Goal: Task Accomplishment & Management: Manage account settings

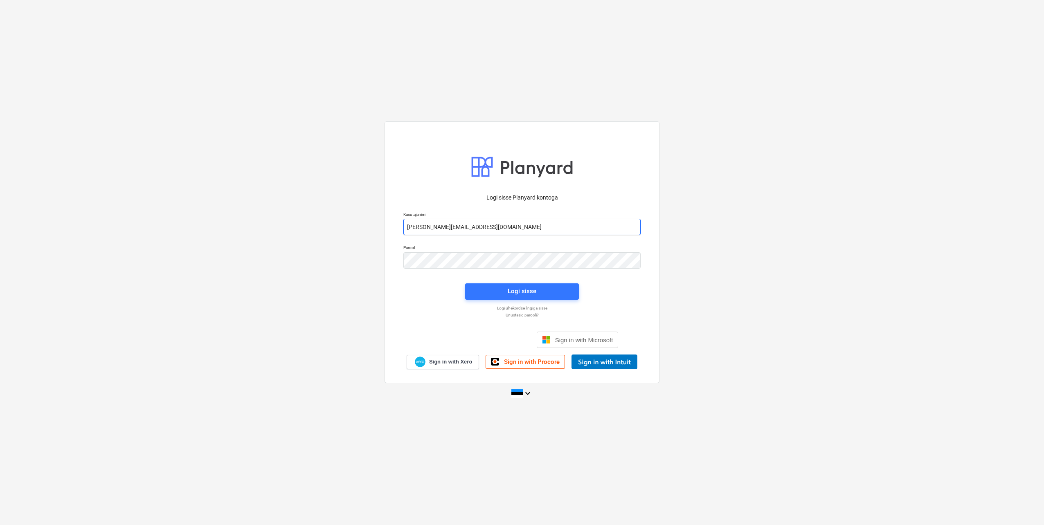
drag, startPoint x: 439, startPoint y: 227, endPoint x: 440, endPoint y: 232, distance: 6.0
click at [439, 227] on input "[PERSON_NAME][EMAIL_ADDRESS][DOMAIN_NAME]" at bounding box center [521, 227] width 237 height 16
type input "[EMAIL_ADDRESS][DOMAIN_NAME]"
click at [399, 263] on div "Parool" at bounding box center [521, 256] width 247 height 33
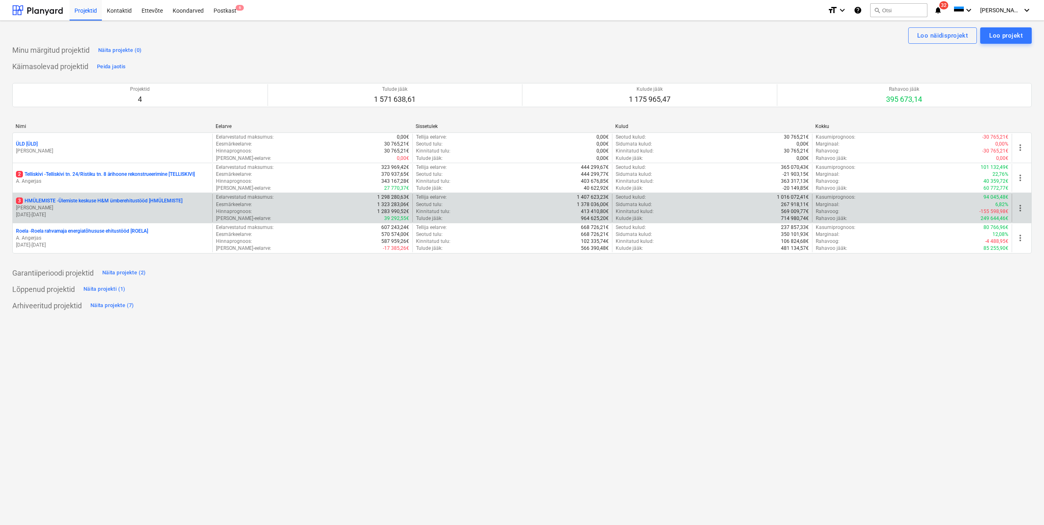
click at [77, 205] on p "[PERSON_NAME]" at bounding box center [112, 208] width 193 height 7
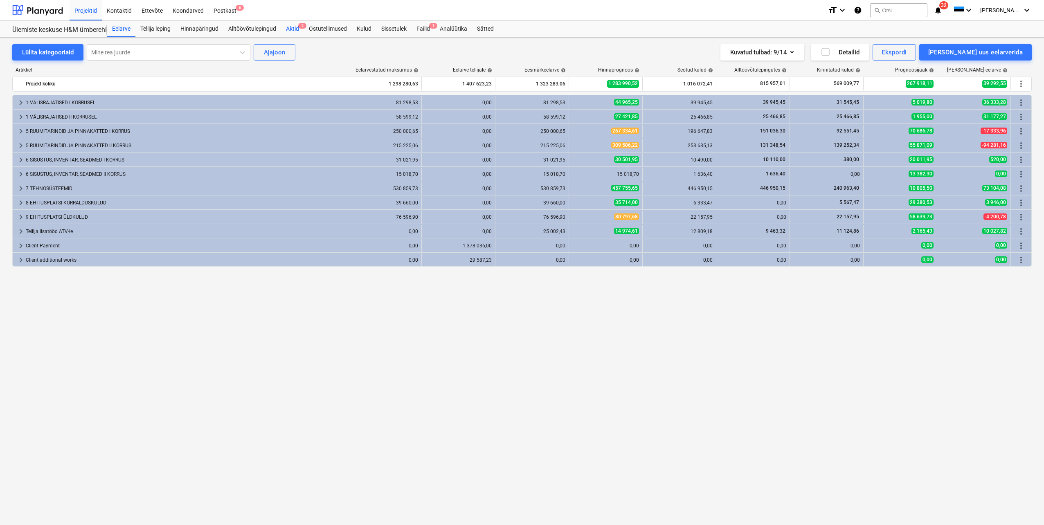
click at [292, 26] on div "Aktid 2" at bounding box center [292, 29] width 23 height 16
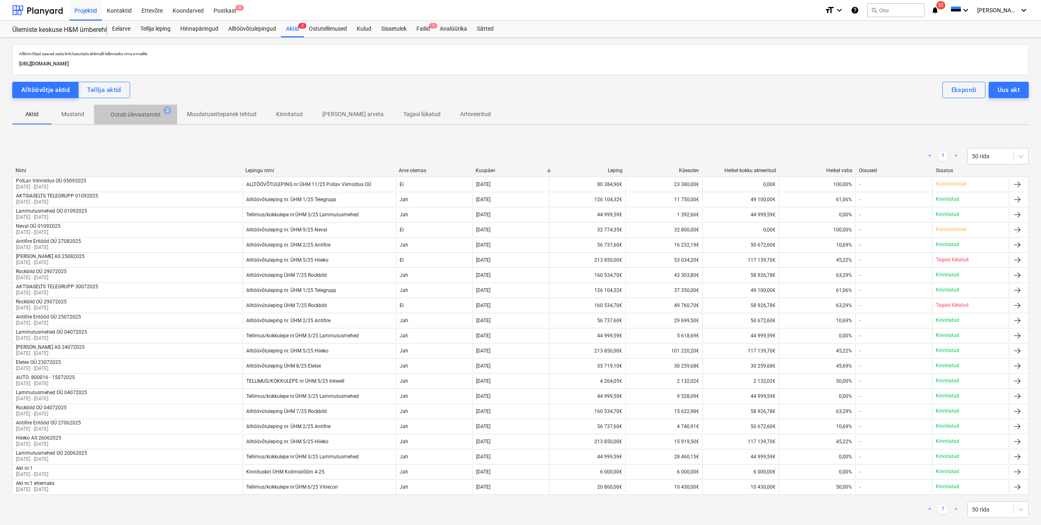
click at [127, 113] on p "Ootab ülevaatamist" at bounding box center [135, 114] width 50 height 9
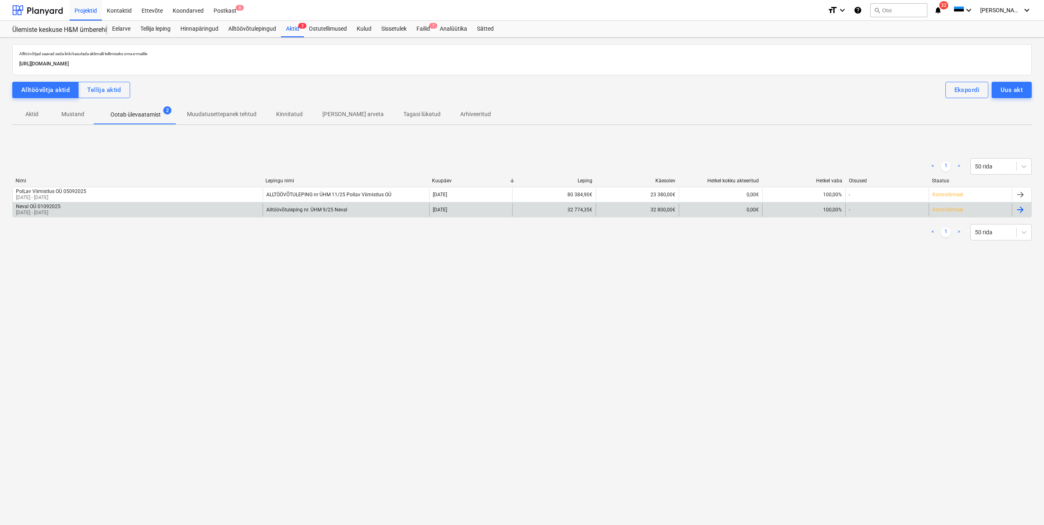
click at [109, 213] on div "Neval OÜ 01092025 [DATE] - [DATE]" at bounding box center [138, 209] width 250 height 13
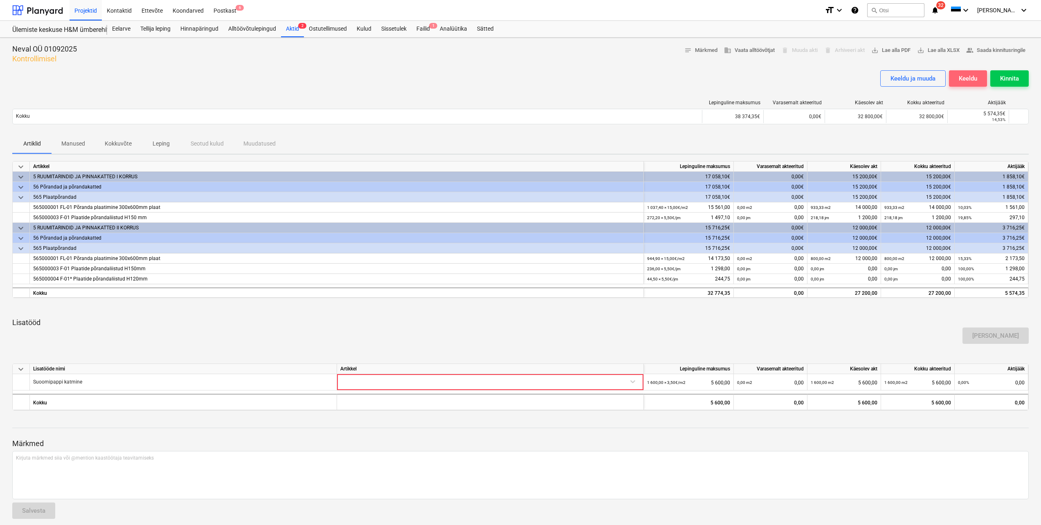
click at [964, 81] on div "Keeldu" at bounding box center [968, 78] width 18 height 11
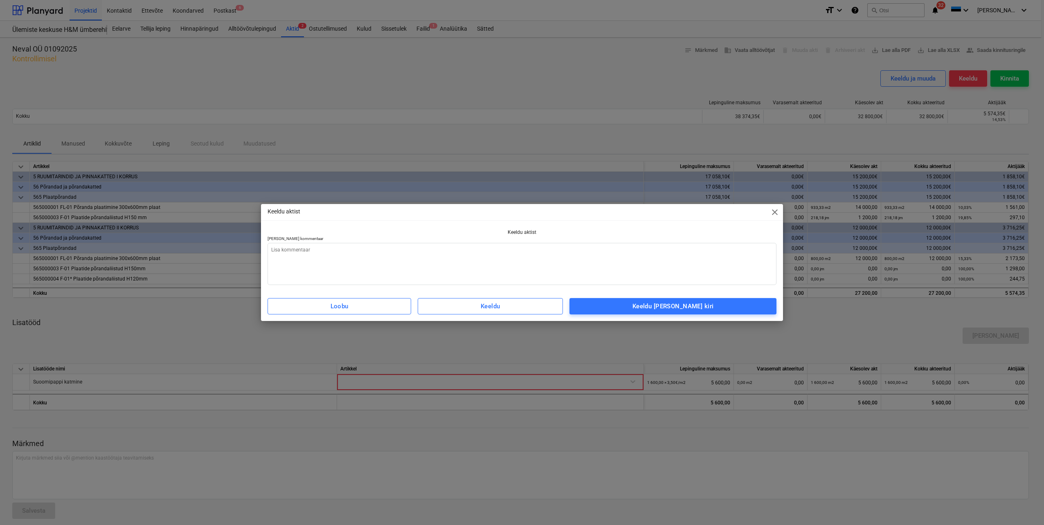
type textarea "x"
click at [355, 251] on textarea at bounding box center [522, 264] width 509 height 42
type textarea "A"
type textarea "x"
type textarea "Ak"
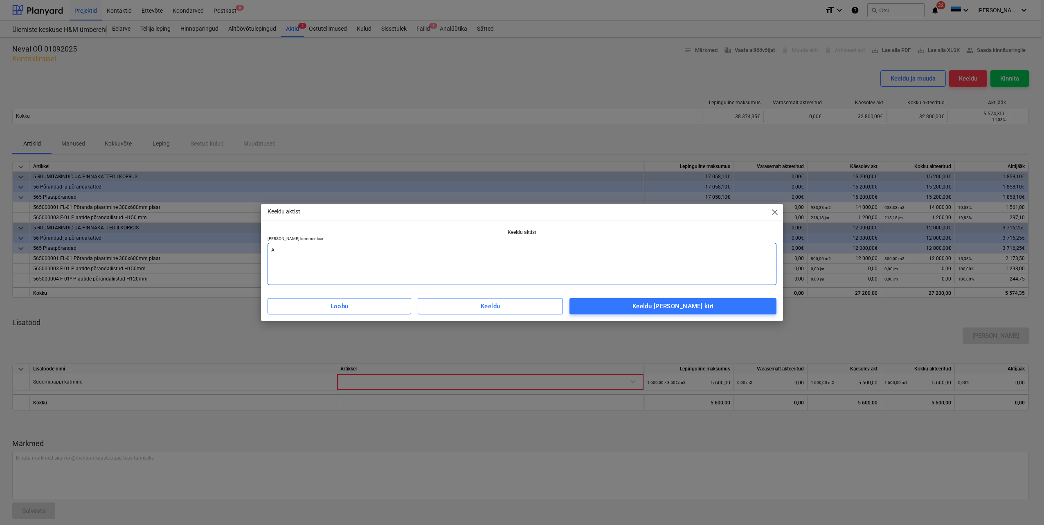
type textarea "x"
type textarea "Akt"
type textarea "x"
type textarea "Akte"
type textarea "x"
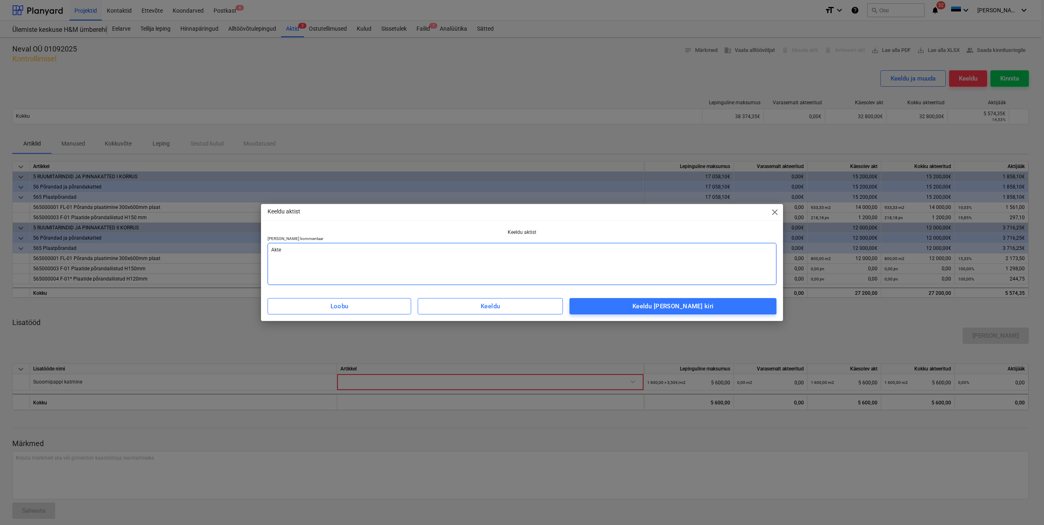
type textarea "Aktee"
type textarea "x"
type textarea "Akteer"
type textarea "x"
type textarea "Akteeri"
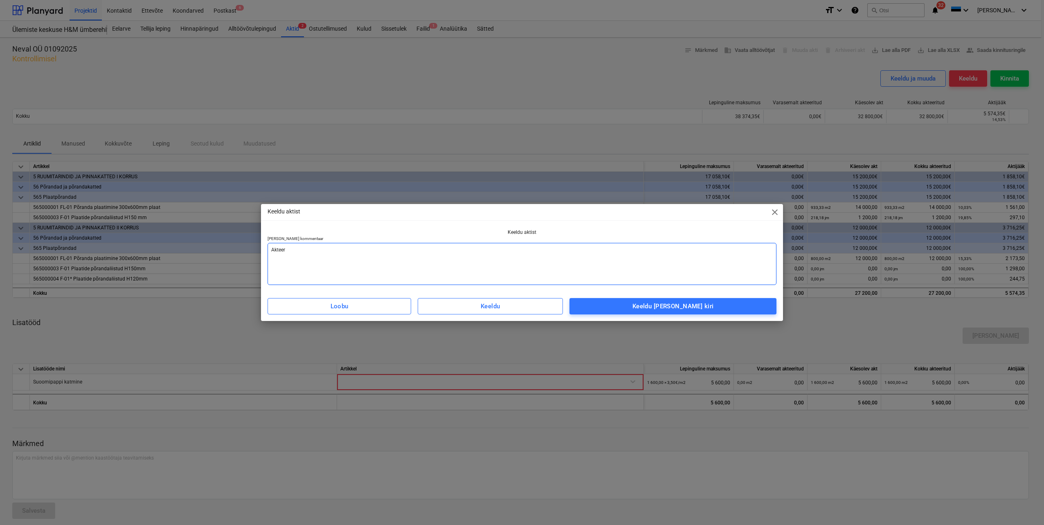
type textarea "x"
type textarea "Akteerim"
type textarea "x"
type textarea "Akteerime"
type textarea "x"
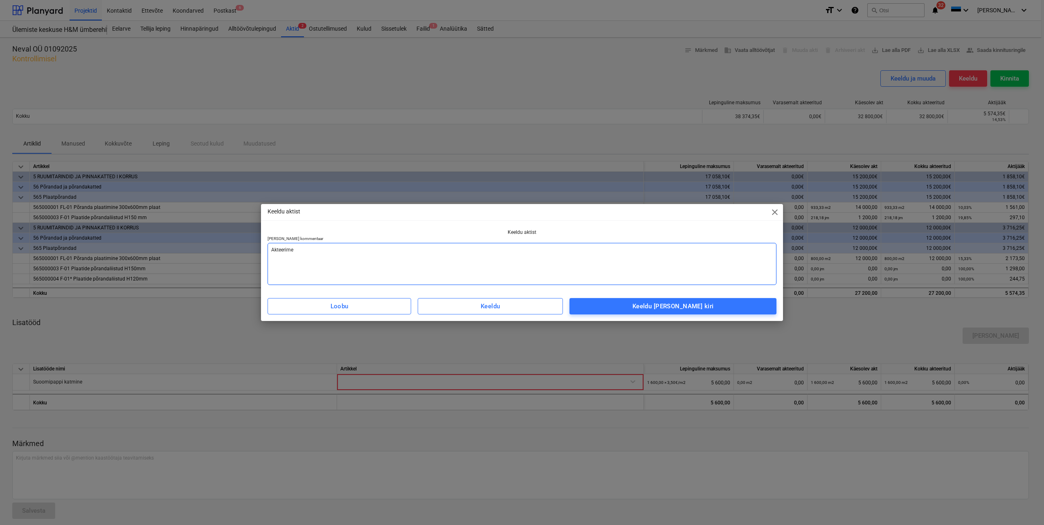
type textarea "Akteerime"
type textarea "x"
type textarea "Akteerime s"
type textarea "x"
type textarea "Akteerime si"
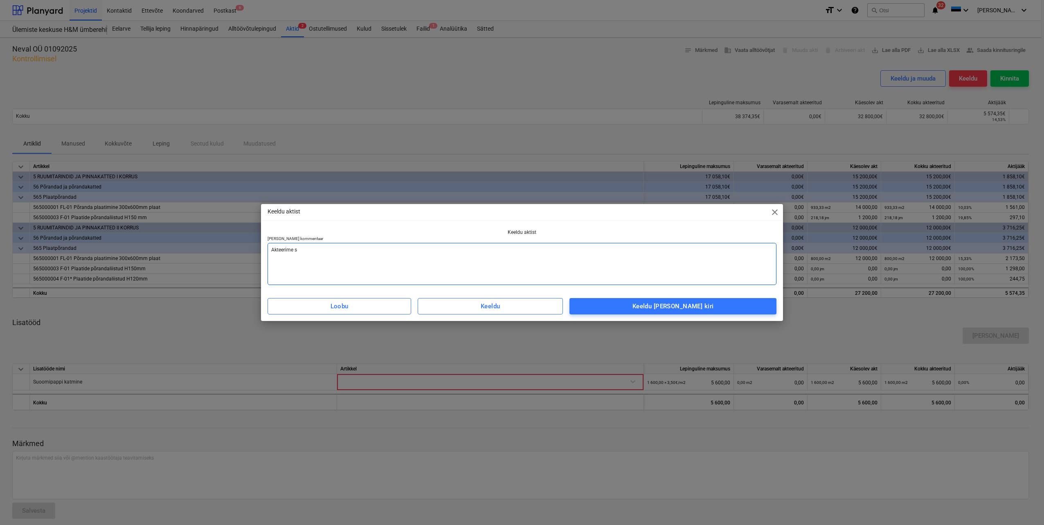
type textarea "x"
type textarea "Akteerime sii"
type textarea "x"
type textarea "Akteerime siis"
type textarea "x"
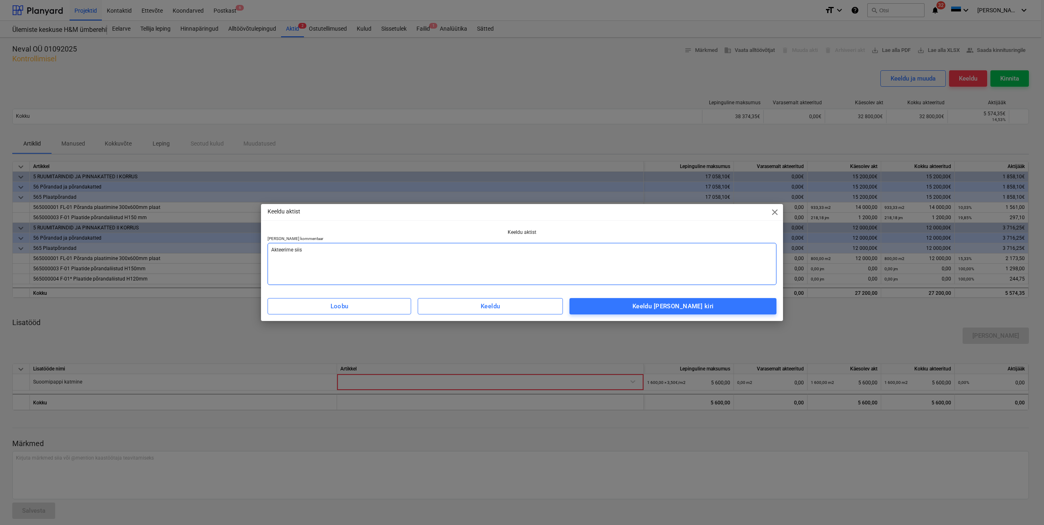
type textarea "Akteerime siis"
type textarea "x"
type textarea "Akteerime siis k"
type textarea "x"
type textarea "Akteerime siis ku"
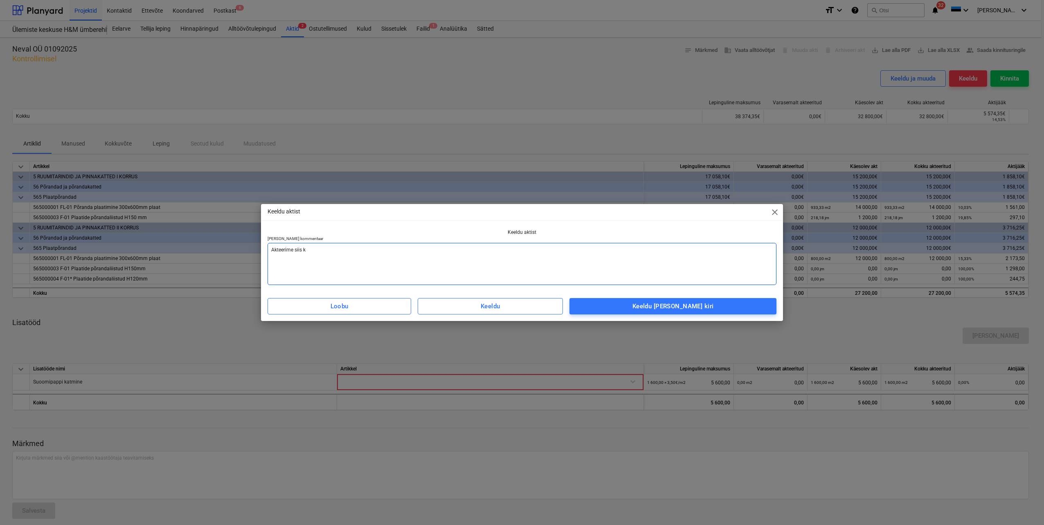
type textarea "x"
type textarea "Akteerime siis kui"
type textarea "x"
type textarea "Akteerime siis kui"
type textarea "x"
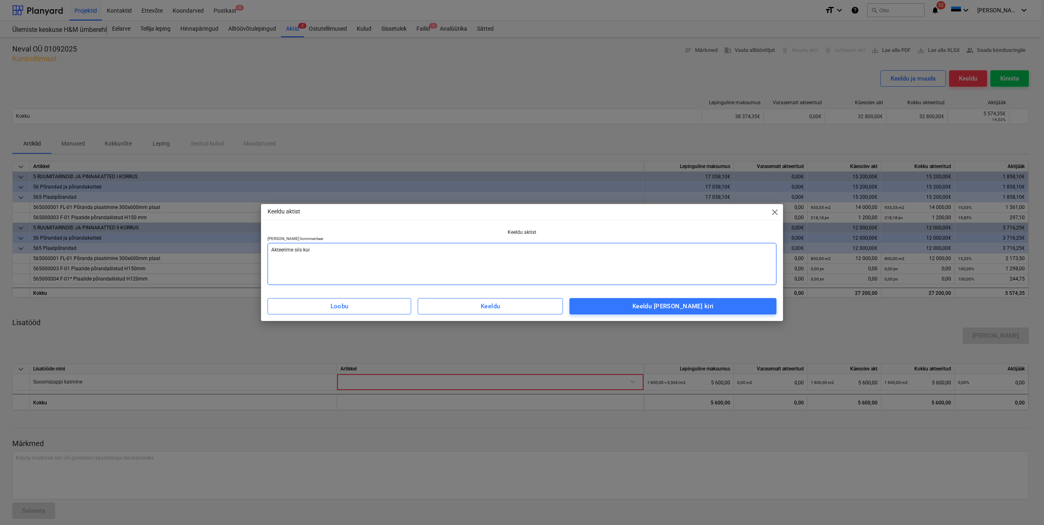
type textarea "Akteerime siis kui k"
type textarea "x"
type textarea "Akteerime siis kui ko"
type textarea "x"
type textarea "Akteerime siis kui kog"
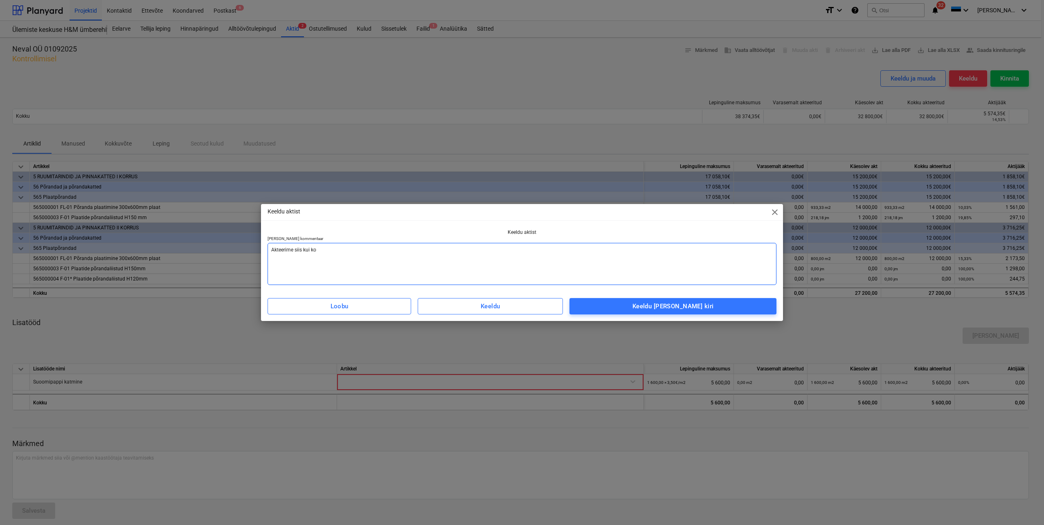
type textarea "x"
type textarea "Akteerime siis kui kogu"
type textarea "x"
type textarea "Akteerime siis [PERSON_NAME]"
type textarea "x"
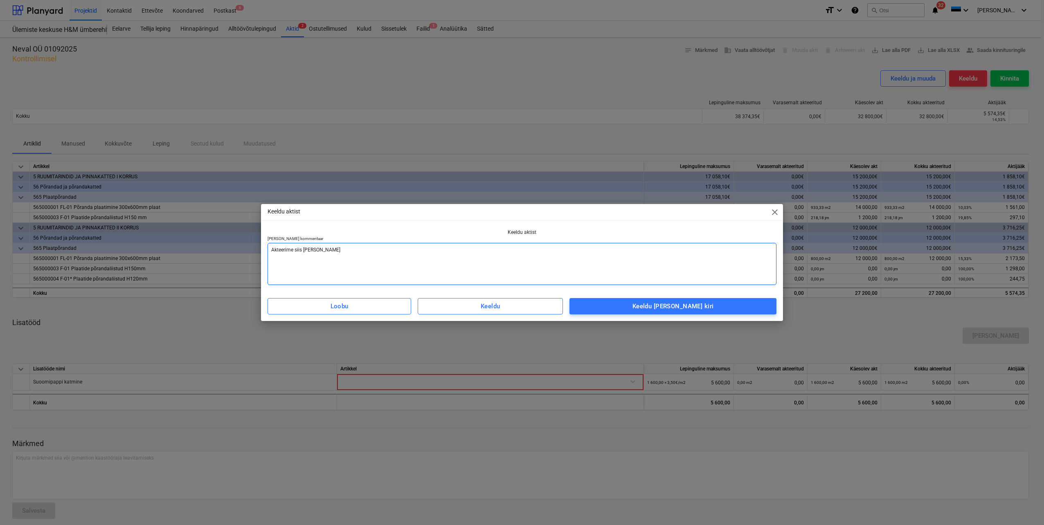
type textarea "Akteerime siis kui koguma"
type textarea "x"
type textarea "Akteerime siis kui kogumah"
type textarea "x"
type textarea "Akteerime siis kui kogumaht"
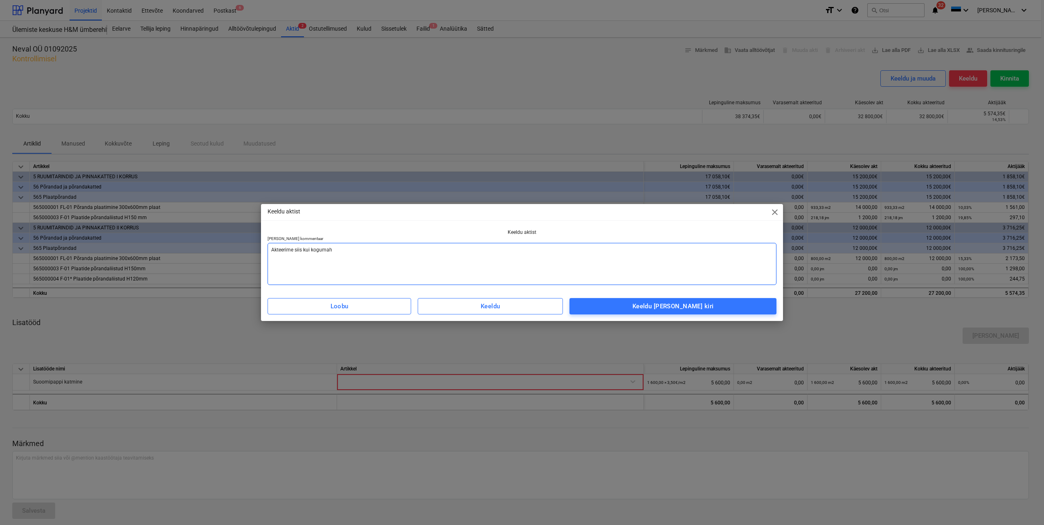
type textarea "x"
type textarea "Akteerime siis kui kogumaht"
type textarea "x"
type textarea "Akteerime siis kui kogumaht o"
type textarea "x"
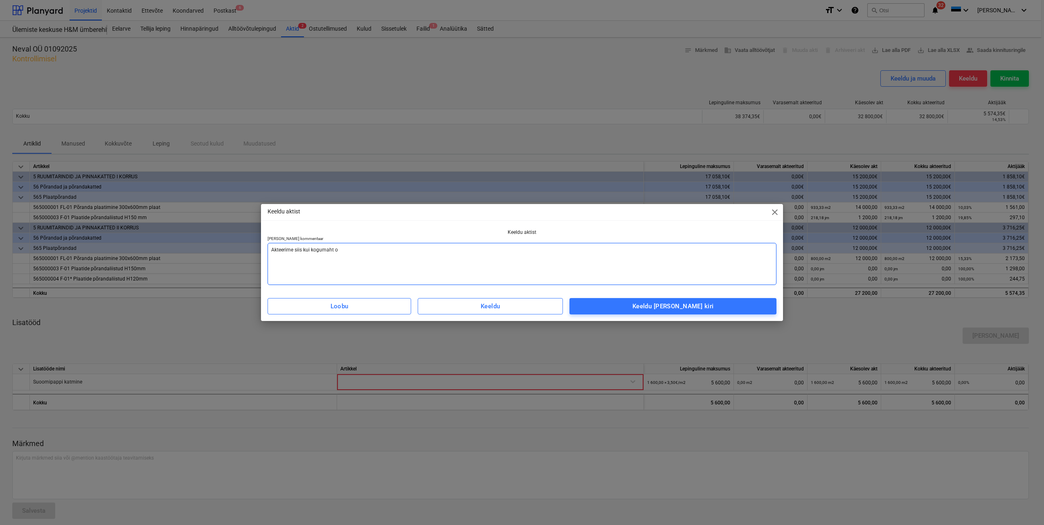
type textarea "Akteerime siis kui kogumaht on"
type textarea "x"
type textarea "Akteerime siis kui kogumaht on"
type textarea "x"
type textarea "Akteerime siis kui kogumaht on t"
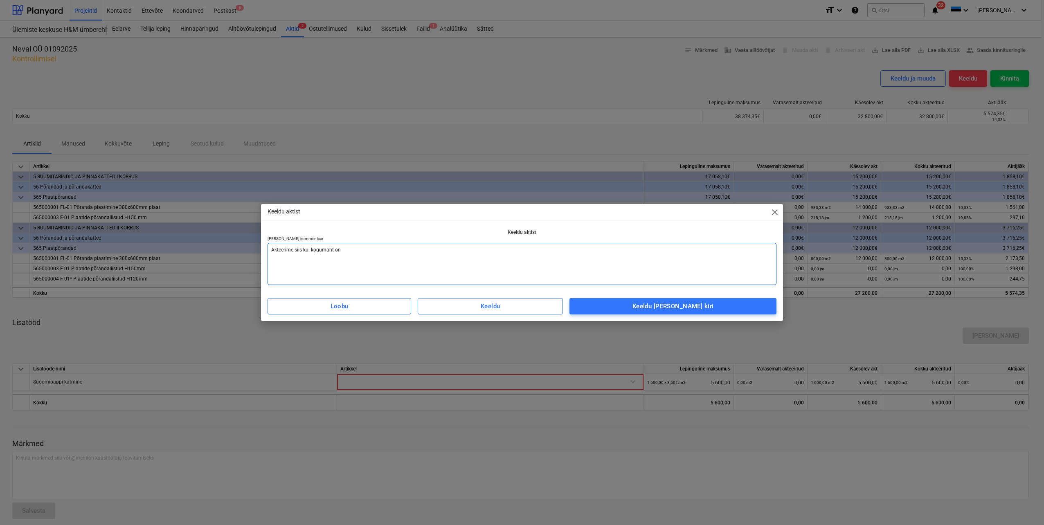
type textarea "x"
type textarea "Akteerime siis kui kogumaht on te"
type textarea "x"
type textarea "Akteerime siis kui kogumaht on teo"
type textarea "x"
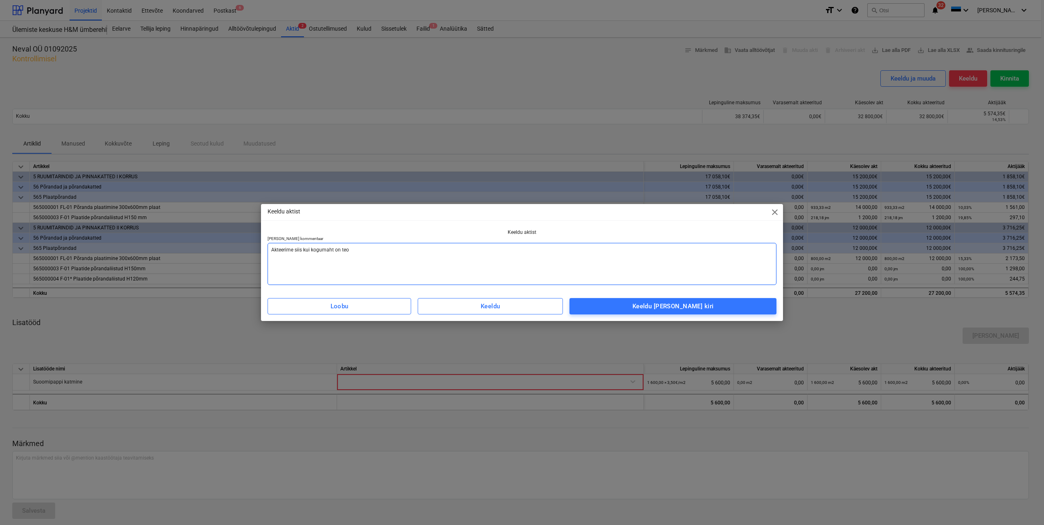
type textarea "Akteerime siis kui kogumaht on teos"
type textarea "x"
type textarea "Akteerime siis kui kogumaht on teost"
type textarea "x"
type textarea "Akteerime siis kui kogumaht on teosta"
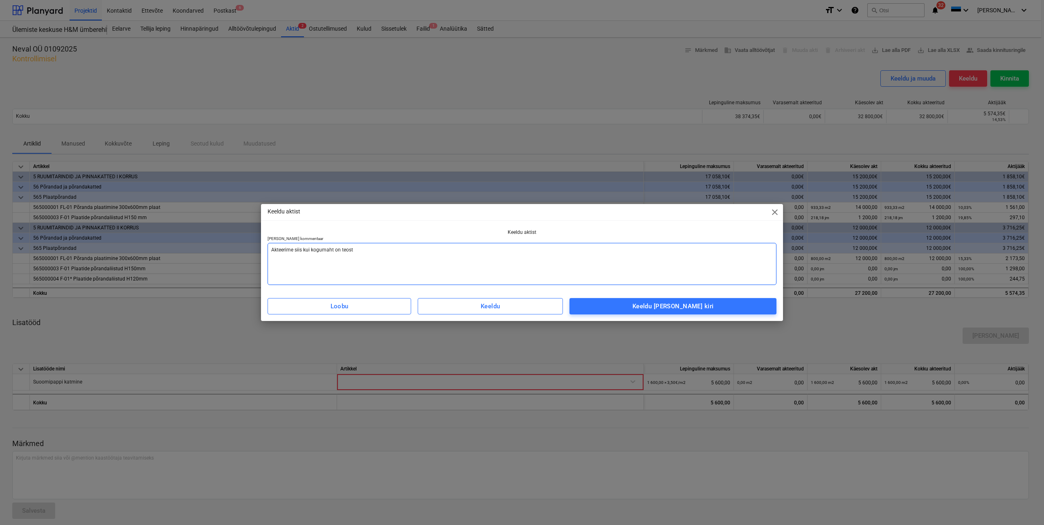
type textarea "x"
type textarea "Akteerime siis kui kogumaht on teostat"
type textarea "x"
type textarea "Akteerime siis kui kogumaht on teostatu"
type textarea "x"
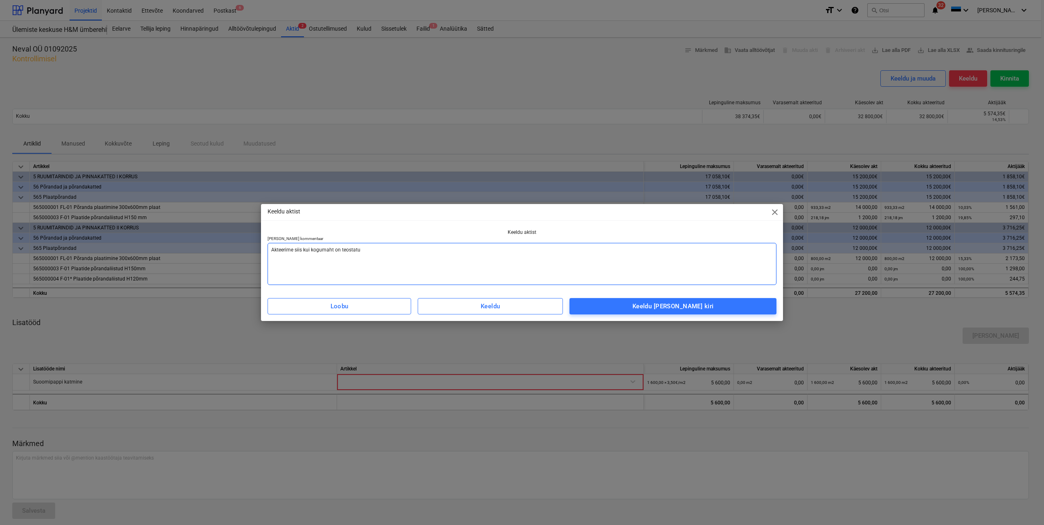
type textarea "Akteerime siis kui kogumaht on teostatud"
type textarea "x"
type textarea "Akteerime siis kui kogumaht on teostatud"
click at [663, 311] on div "Keeldu [PERSON_NAME] kiri" at bounding box center [672, 306] width 81 height 11
type textarea "x"
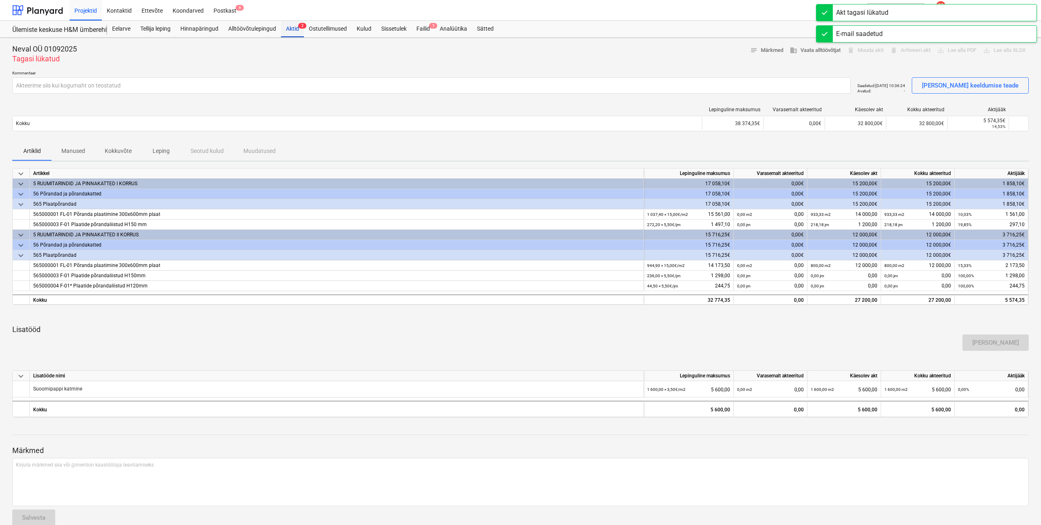
click at [293, 30] on div "Aktid 2" at bounding box center [292, 29] width 23 height 16
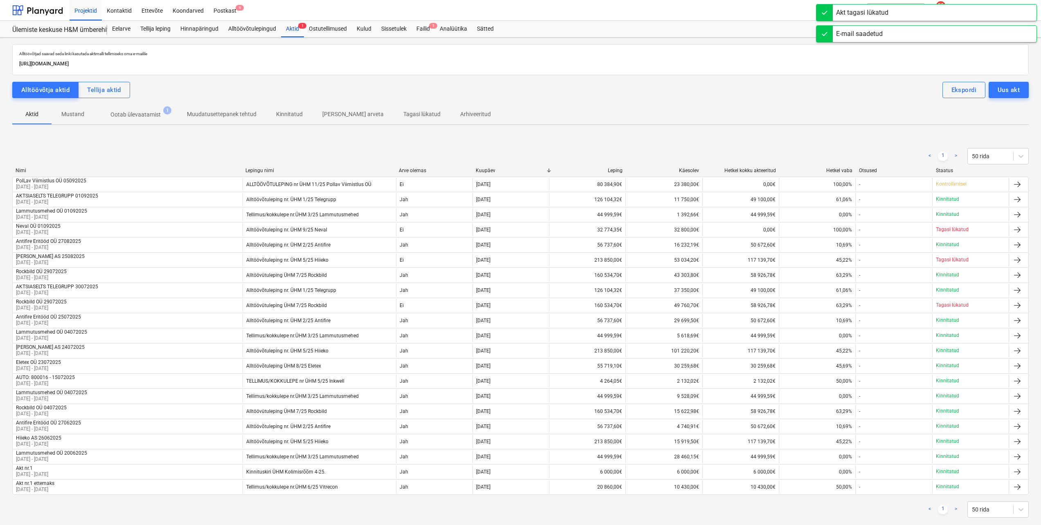
click at [140, 116] on p "Ootab ülevaatamist" at bounding box center [135, 114] width 50 height 9
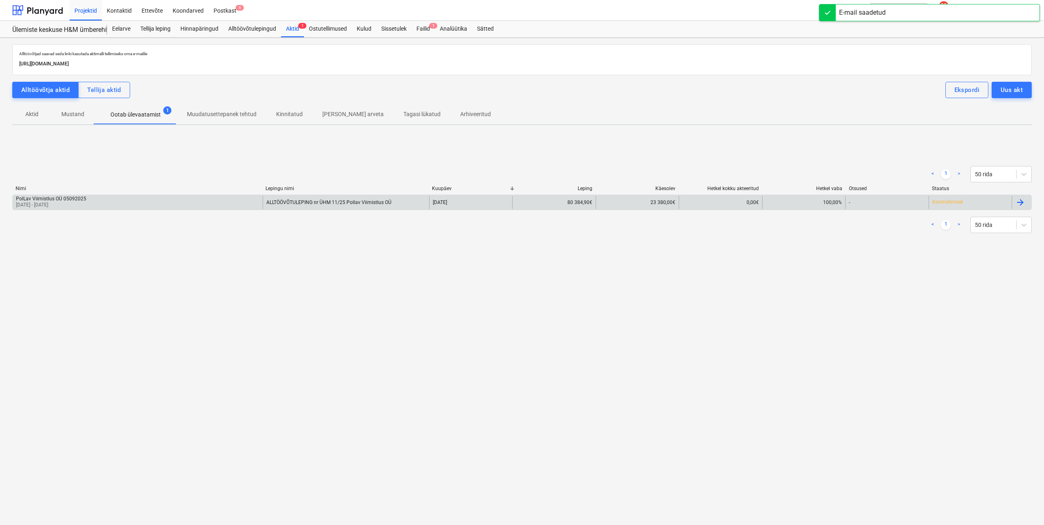
click at [126, 200] on div "PolLav Viimistlus OÜ 05092025 [DATE] - [DATE]" at bounding box center [138, 202] width 250 height 13
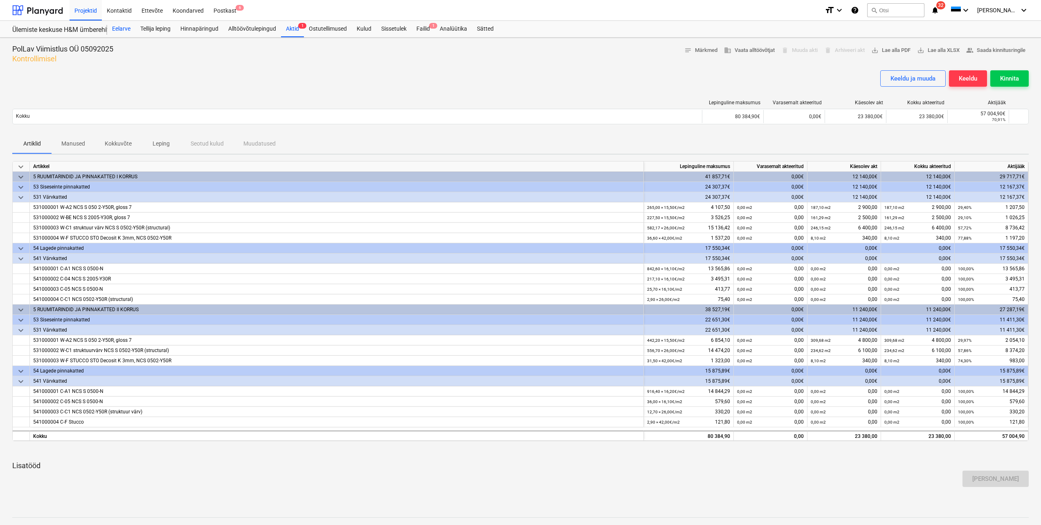
click at [122, 28] on div "Eelarve" at bounding box center [121, 29] width 28 height 16
